Goal: Task Accomplishment & Management: Use online tool/utility

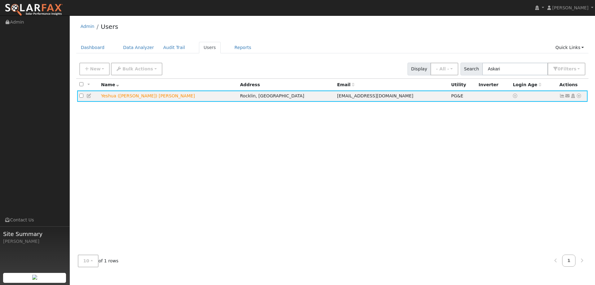
click at [59, 11] on img at bounding box center [34, 9] width 58 height 13
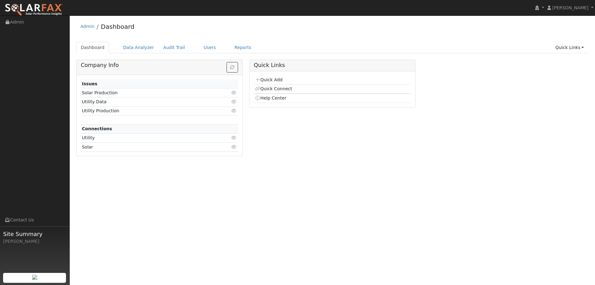
click at [267, 76] on td "Quick Add" at bounding box center [332, 80] width 157 height 9
click at [267, 81] on link "Quick Add" at bounding box center [269, 79] width 28 height 5
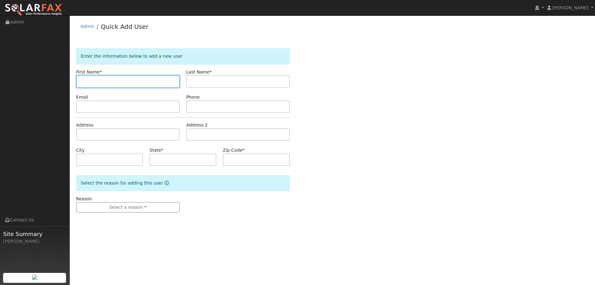
click at [145, 84] on input "text" at bounding box center [128, 81] width 104 height 12
paste input "[PERSON_NAME]"
type input "[PERSON_NAME]"
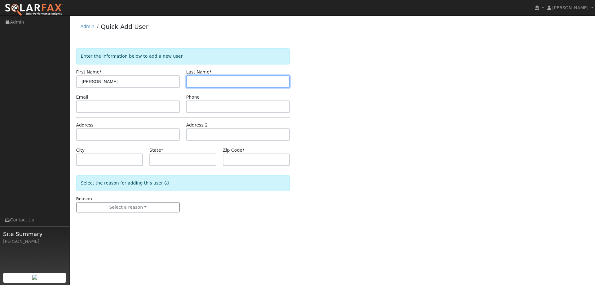
click at [273, 81] on input "text" at bounding box center [238, 81] width 104 height 12
paste input "[PERSON_NAME]"
type input "[PERSON_NAME]"
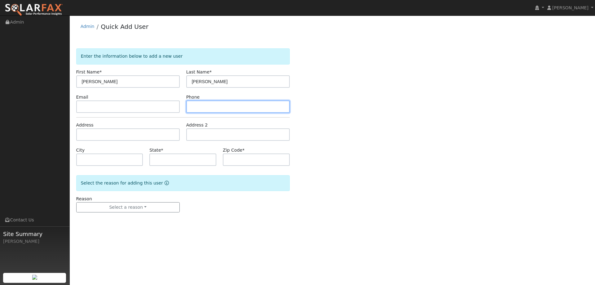
click at [259, 108] on input "text" at bounding box center [238, 106] width 104 height 12
paste input "[PHONE_NUMBER]"
type input "[PHONE_NUMBER]"
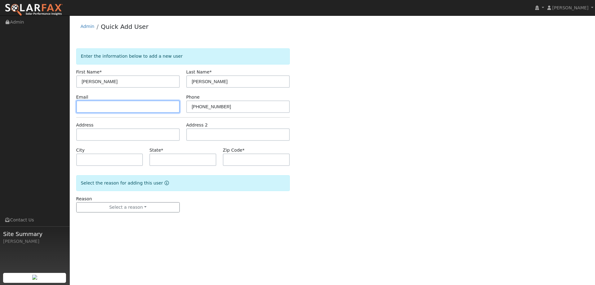
click at [78, 104] on input "text" at bounding box center [128, 106] width 104 height 12
paste input "bejonnorman@outlook.com"
type input "bejonnorman@outlook.com"
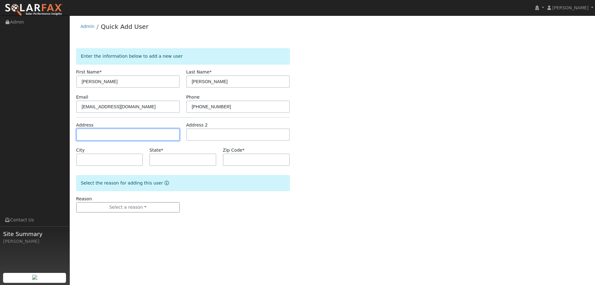
click at [130, 129] on input "text" at bounding box center [128, 134] width 104 height 12
paste input "1001 Suffolk Way"
type input "1001 Suffolk Way"
type input "Fairfield"
type input "CA"
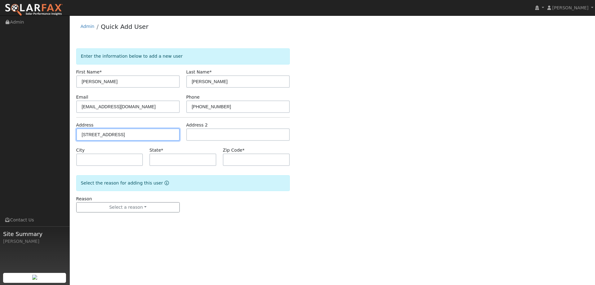
type input "94533"
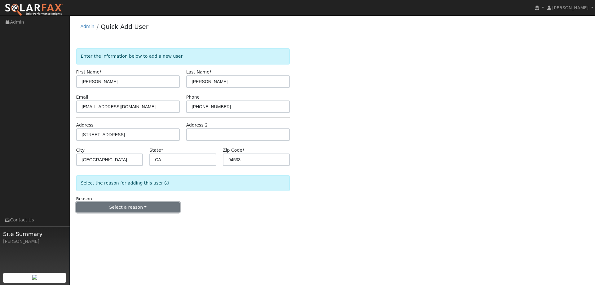
click at [133, 206] on button "Select a reason" at bounding box center [128, 207] width 104 height 11
click at [123, 214] on div "New lead New customer adding solar New customer has solar" at bounding box center [110, 228] width 69 height 31
click at [135, 206] on button "Select a reason" at bounding box center [128, 207] width 104 height 11
click at [131, 219] on link "New lead" at bounding box center [111, 220] width 69 height 9
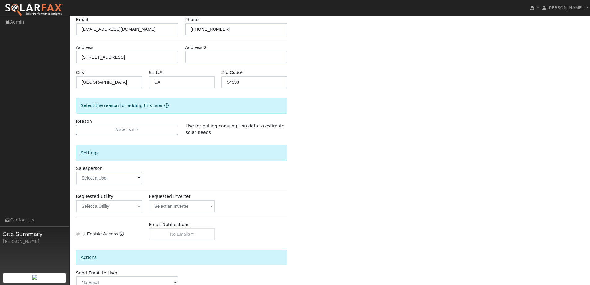
scroll to position [117, 0]
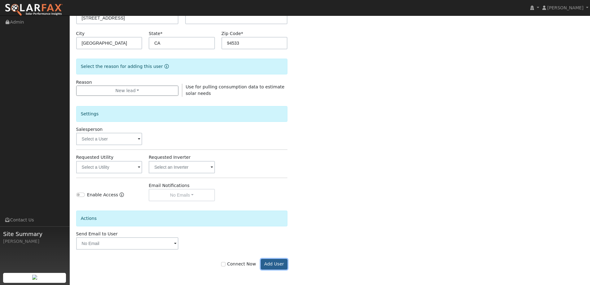
click at [271, 261] on button "Add User" at bounding box center [274, 264] width 27 height 11
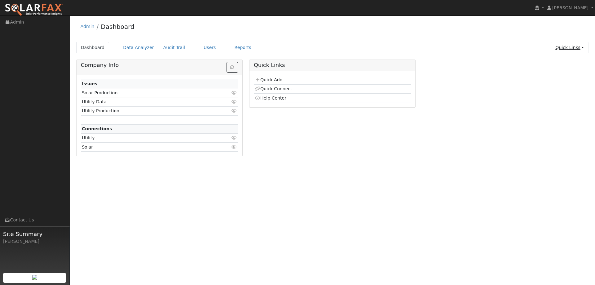
click at [581, 48] on link "Quick Links" at bounding box center [570, 47] width 38 height 11
click at [577, 73] on link "Quick Connect" at bounding box center [566, 69] width 46 height 9
click at [582, 47] on link "Quick Links" at bounding box center [570, 47] width 38 height 11
drag, startPoint x: 492, startPoint y: 122, endPoint x: 524, endPoint y: 102, distance: 38.4
click at [495, 121] on div "Company Info Issues Solar Production Click to view Utility Data Click to view U…" at bounding box center [332, 110] width 519 height 101
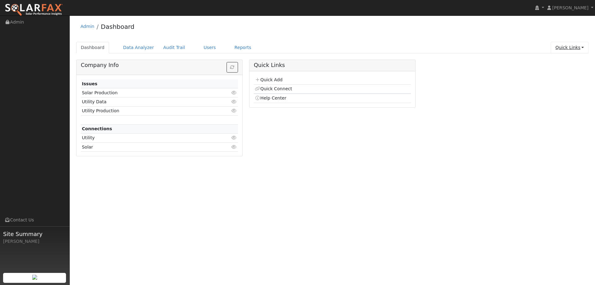
click at [583, 48] on link "Quick Links" at bounding box center [570, 47] width 38 height 11
click at [490, 97] on div "Company Info Issues Solar Production Click to view Utility Data Click to view U…" at bounding box center [332, 110] width 519 height 101
click at [568, 49] on link "Quick Links" at bounding box center [570, 47] width 38 height 11
click at [237, 45] on link "Reports" at bounding box center [243, 47] width 26 height 11
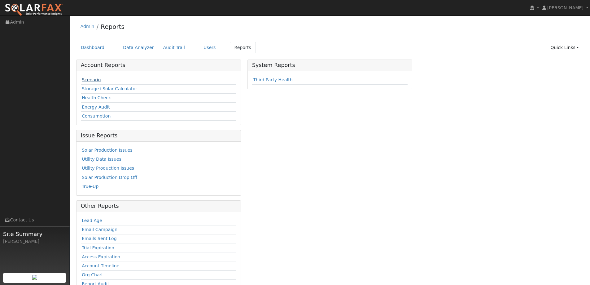
click at [86, 80] on link "Scenario" at bounding box center [91, 79] width 19 height 5
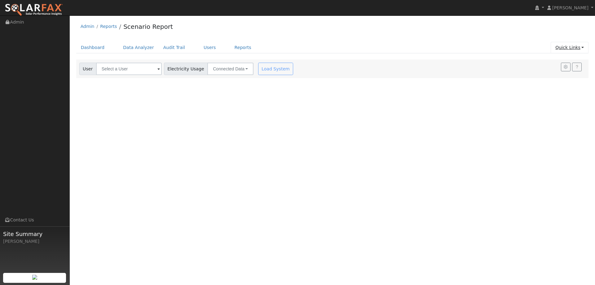
click at [581, 49] on link "Quick Links" at bounding box center [570, 47] width 38 height 11
click at [556, 61] on link "Quick Add" at bounding box center [566, 60] width 46 height 9
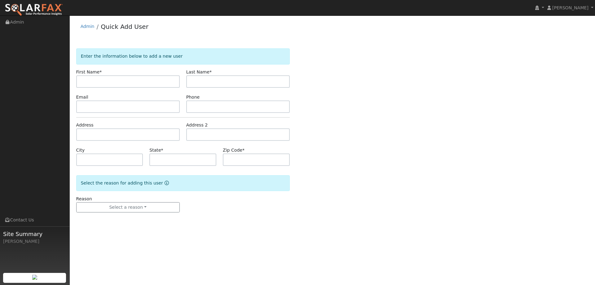
click at [39, 13] on img at bounding box center [34, 9] width 58 height 13
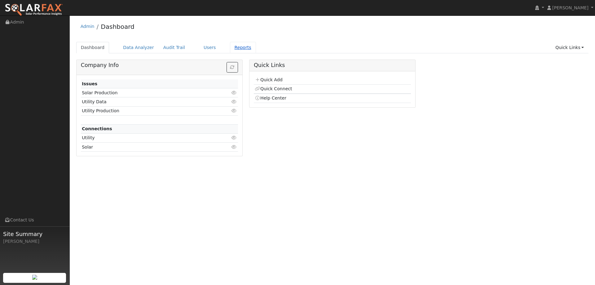
click at [236, 49] on link "Reports" at bounding box center [243, 47] width 26 height 11
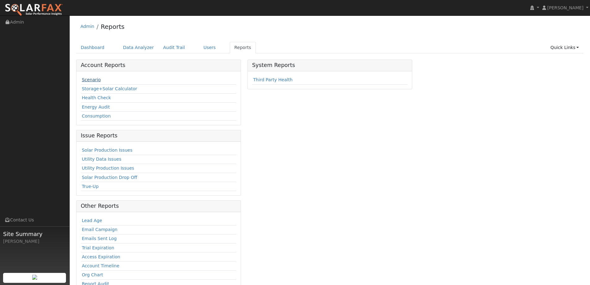
click at [89, 81] on link "Scenario" at bounding box center [91, 79] width 19 height 5
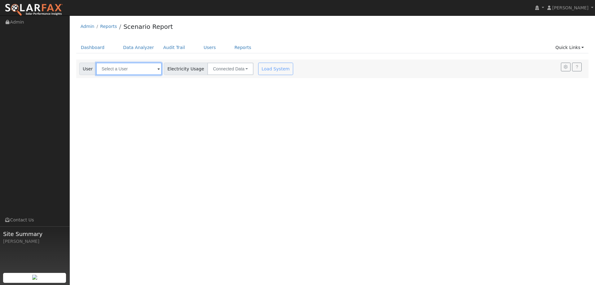
click at [116, 64] on input "text" at bounding box center [129, 69] width 66 height 12
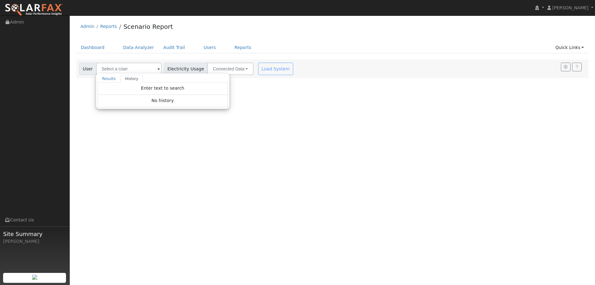
click at [290, 113] on div "User Profile First name Last name Email Email Notifications No Emails No Emails…" at bounding box center [332, 149] width 525 height 269
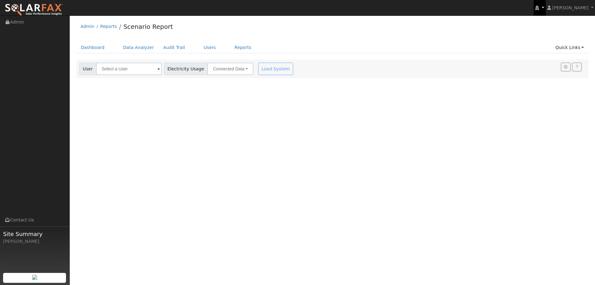
click at [546, 9] on link at bounding box center [540, 7] width 12 height 15
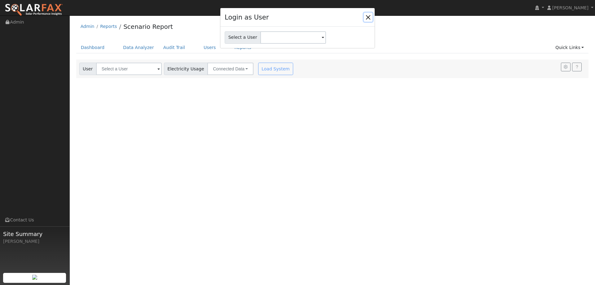
click at [370, 16] on button "Close" at bounding box center [368, 17] width 9 height 9
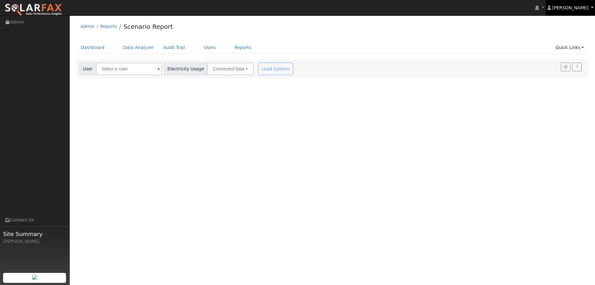
click at [583, 8] on span "[PERSON_NAME]" at bounding box center [570, 7] width 36 height 5
click at [526, 28] on div "Admin Reports Scenario Report" at bounding box center [332, 28] width 513 height 19
click at [40, 6] on img at bounding box center [34, 9] width 58 height 13
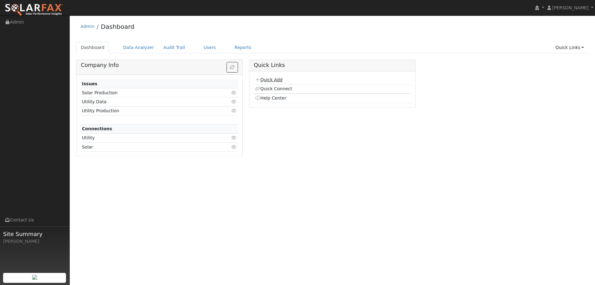
click at [264, 79] on link "Quick Add" at bounding box center [269, 79] width 28 height 5
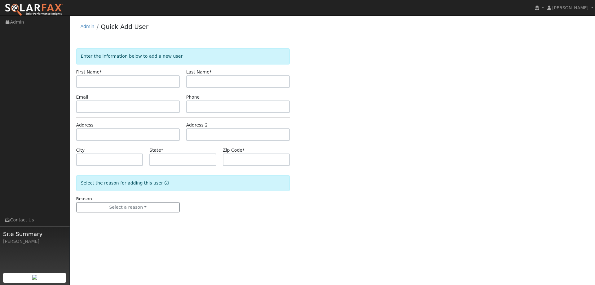
click at [164, 87] on input "text" at bounding box center [128, 81] width 104 height 12
click at [36, 4] on img at bounding box center [34, 9] width 58 height 13
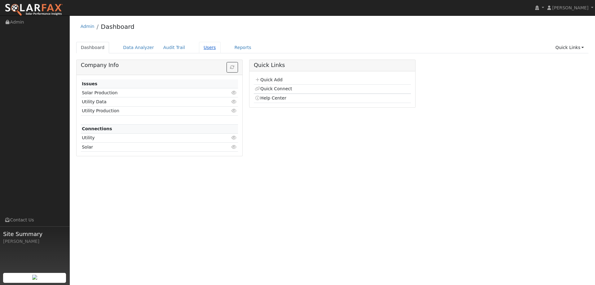
click at [199, 48] on link "Users" at bounding box center [210, 47] width 22 height 11
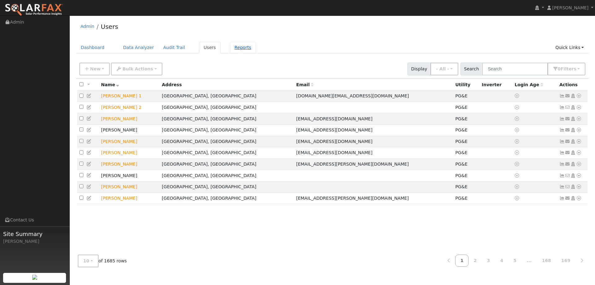
click at [234, 52] on link "Reports" at bounding box center [243, 47] width 26 height 11
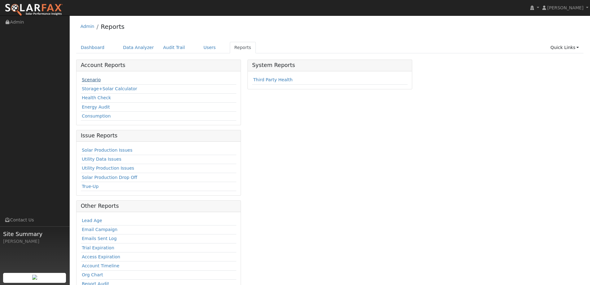
click at [95, 82] on link "Scenario" at bounding box center [91, 79] width 19 height 5
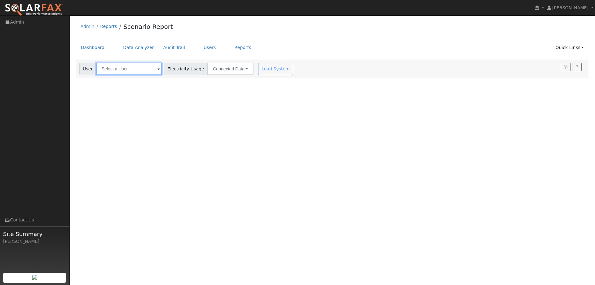
click at [122, 71] on input "text" at bounding box center [129, 69] width 66 height 12
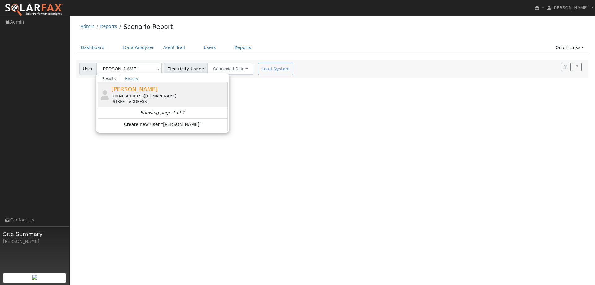
click at [137, 89] on span "[PERSON_NAME]" at bounding box center [134, 89] width 46 height 7
type input "[PERSON_NAME]"
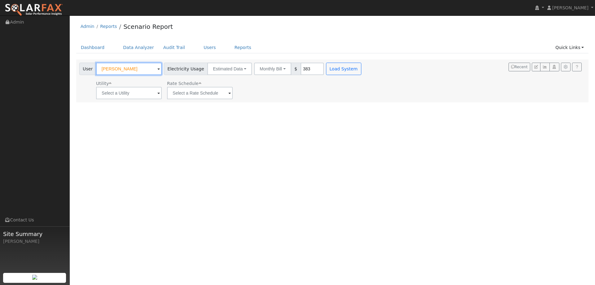
click at [133, 70] on input "[PERSON_NAME]" at bounding box center [129, 69] width 66 height 12
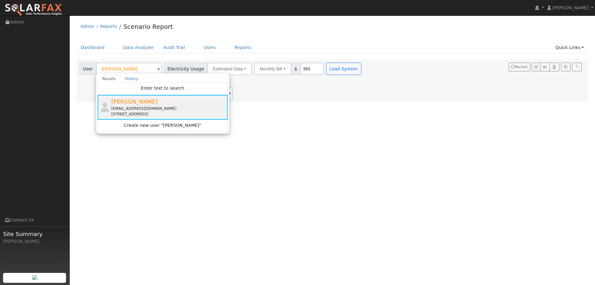
click at [169, 108] on div "[EMAIL_ADDRESS][DOMAIN_NAME]" at bounding box center [168, 109] width 115 height 6
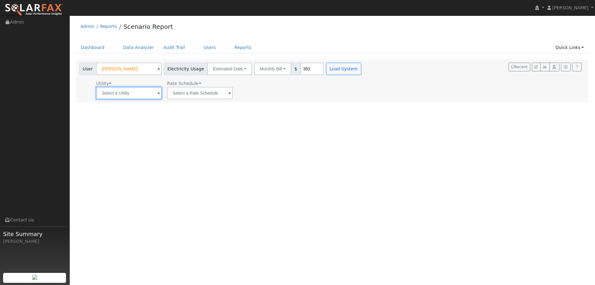
click at [146, 96] on input "text" at bounding box center [129, 93] width 66 height 12
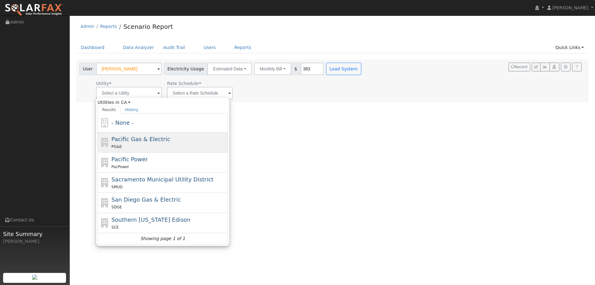
click at [144, 139] on span "Pacific Gas & Electric" at bounding box center [141, 139] width 59 height 7
type input "Pacific Gas & Electric"
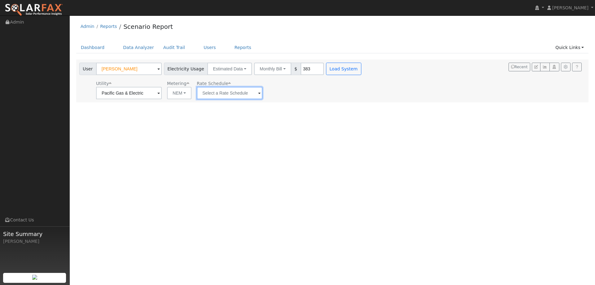
click at [251, 95] on input "text" at bounding box center [230, 93] width 66 height 12
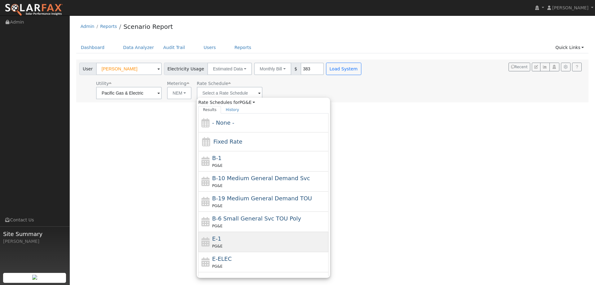
click at [265, 238] on div "E-1 PG&E" at bounding box center [269, 241] width 115 height 15
type input "E-1"
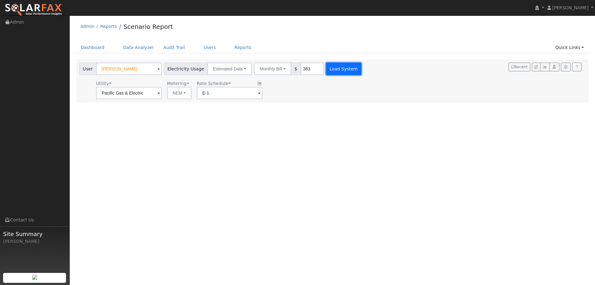
click at [326, 69] on button "Load System" at bounding box center [343, 69] width 35 height 12
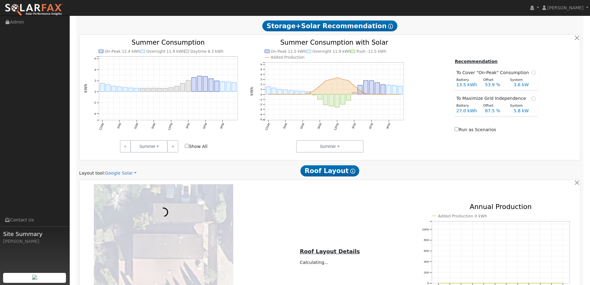
scroll to position [310, 0]
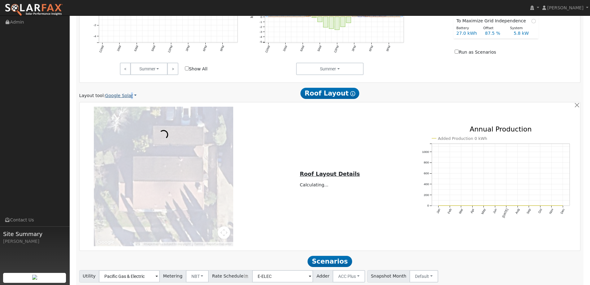
click at [127, 96] on link "Google Solar" at bounding box center [121, 95] width 32 height 7
click at [129, 122] on link "Aurora" at bounding box center [125, 124] width 43 height 9
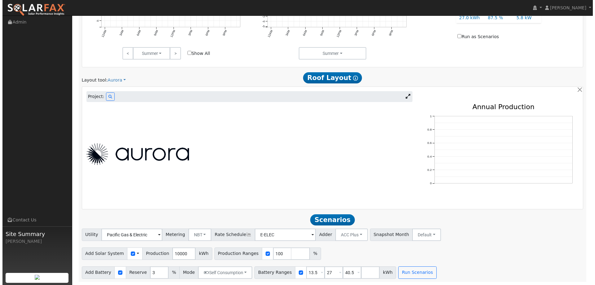
scroll to position [326, 0]
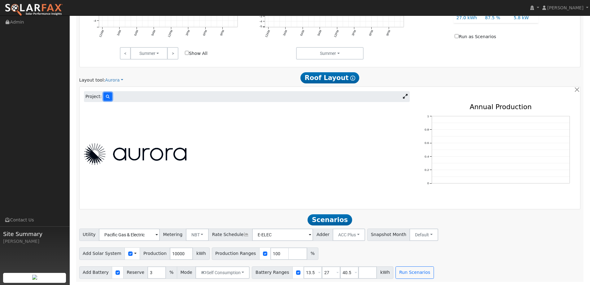
click at [106, 95] on icon at bounding box center [108, 97] width 4 height 4
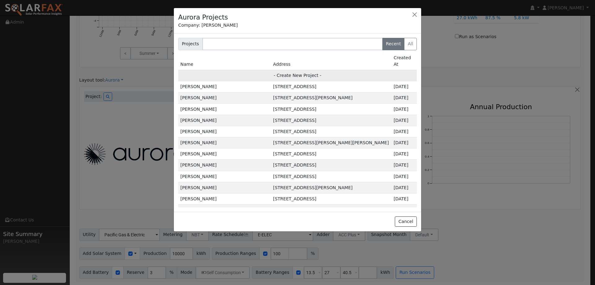
click at [299, 70] on td "- Create New Project -" at bounding box center [297, 75] width 239 height 11
type input "[PERSON_NAME]"
type input "[STREET_ADDRESS]"
type input "[GEOGRAPHIC_DATA]"
type input "CA"
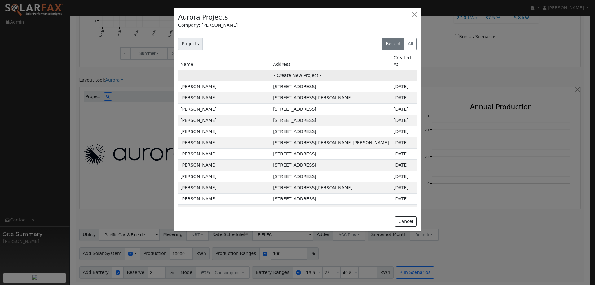
type input "94533"
type input "Design"
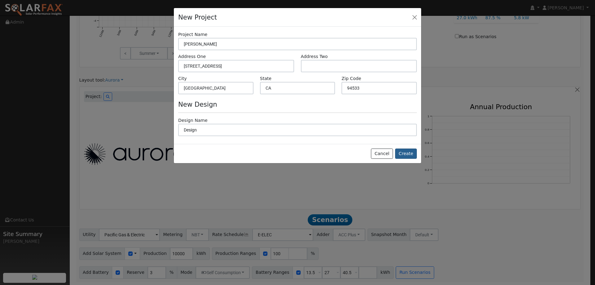
drag, startPoint x: 396, startPoint y: 146, endPoint x: 402, endPoint y: 151, distance: 8.4
click at [398, 148] on div "Cancel Create" at bounding box center [297, 154] width 247 height 20
click at [404, 152] on button "Create" at bounding box center [406, 153] width 22 height 11
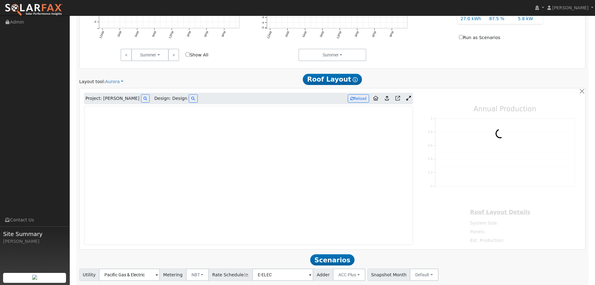
type input "0"
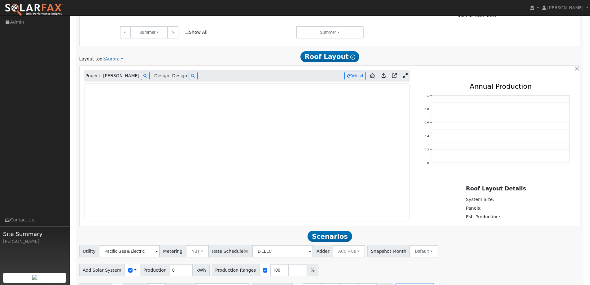
scroll to position [357, 0]
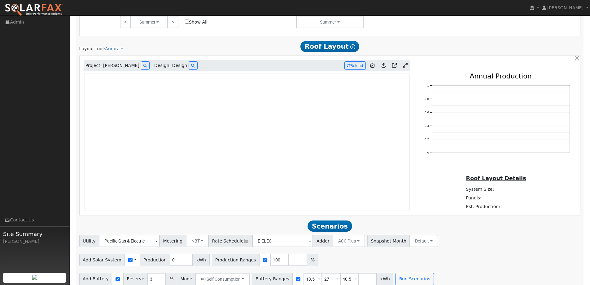
click at [27, 7] on img at bounding box center [34, 9] width 58 height 13
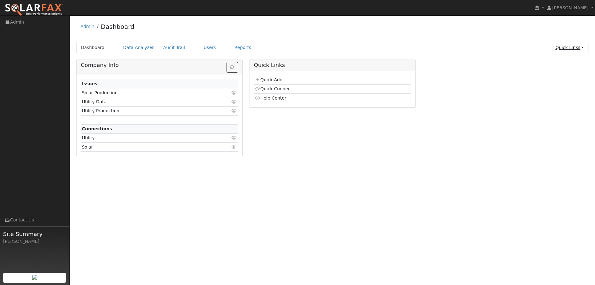
click at [555, 47] on link "Quick Links" at bounding box center [570, 47] width 38 height 11
